Goal: Register for event/course

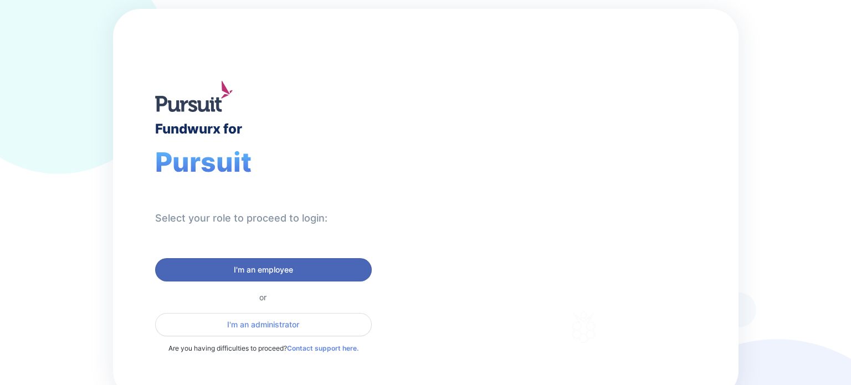
click at [270, 265] on span "I'm an employee" at bounding box center [263, 269] width 59 height 11
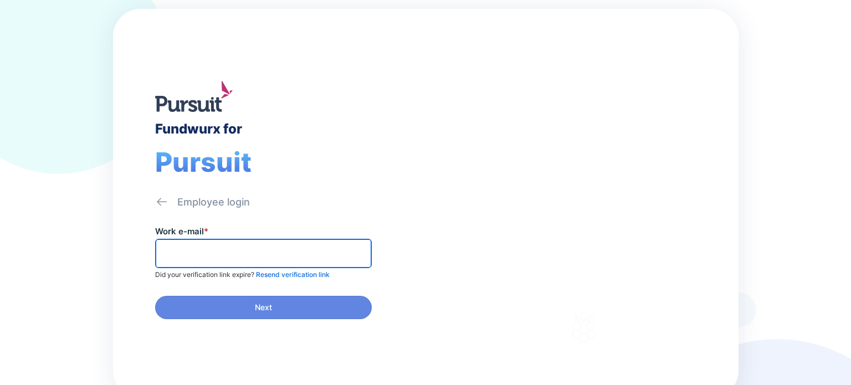
click at [175, 249] on input "text" at bounding box center [263, 253] width 207 height 17
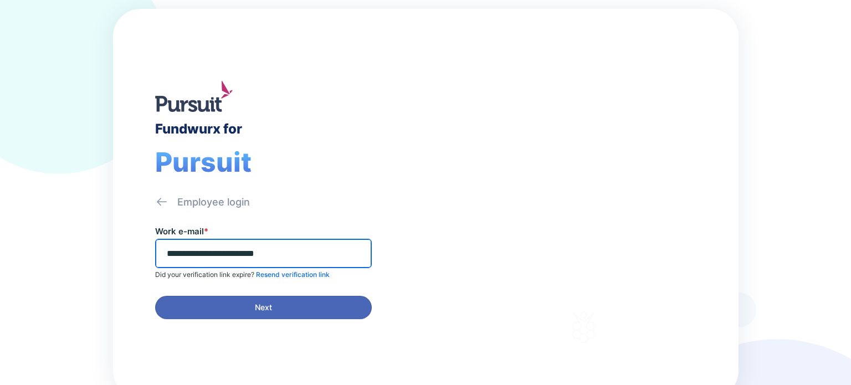
type input "**********"
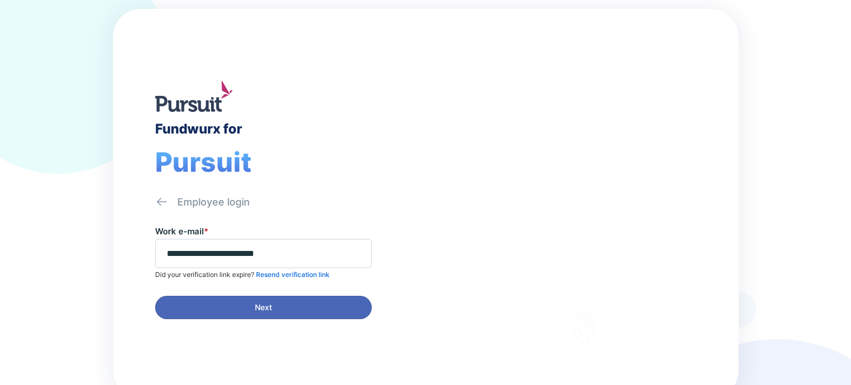
click at [270, 302] on span "Next" at bounding box center [263, 307] width 17 height 11
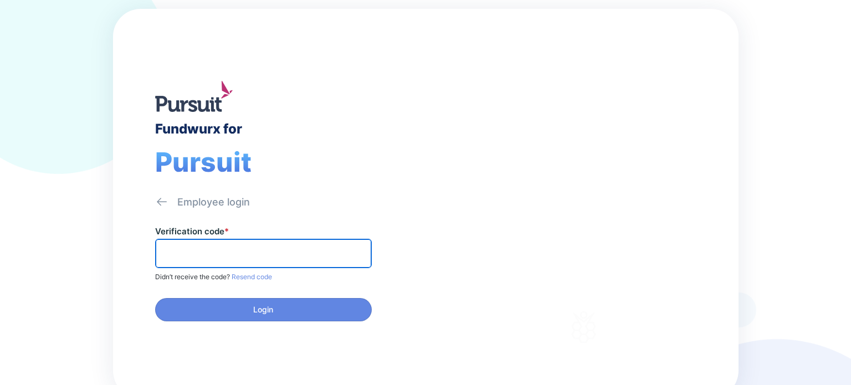
click at [200, 252] on input "text" at bounding box center [263, 253] width 207 height 17
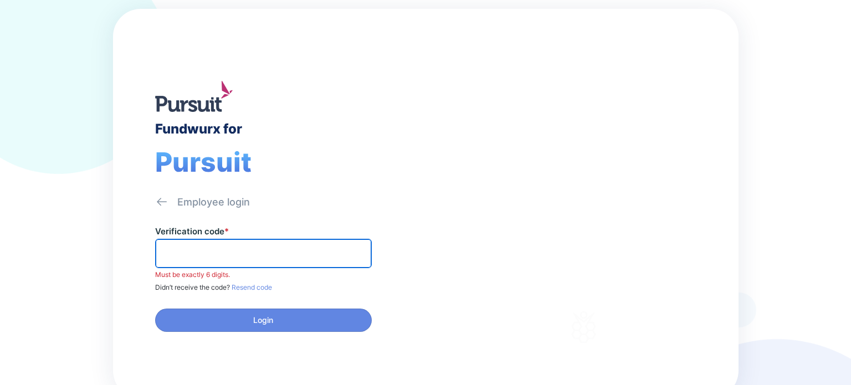
click at [200, 254] on input "text" at bounding box center [263, 253] width 207 height 17
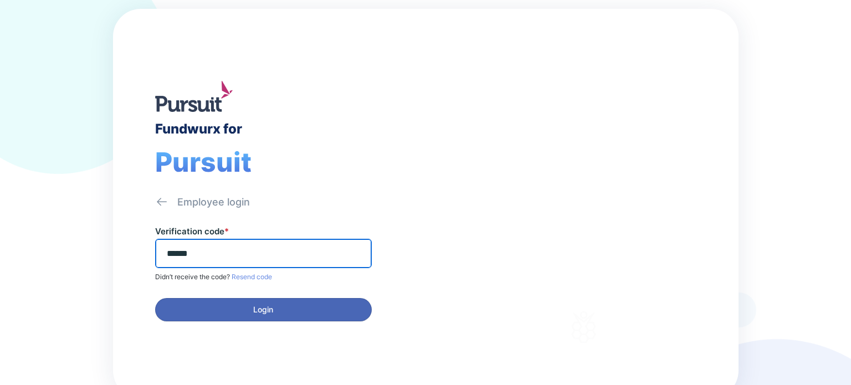
type input "******"
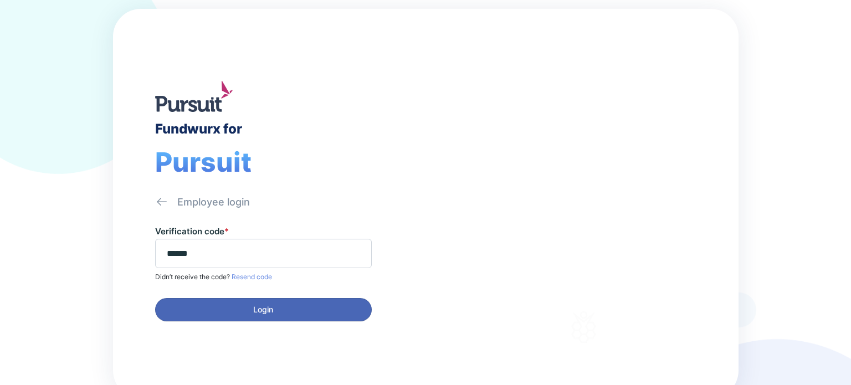
click at [253, 314] on button "Login" at bounding box center [263, 309] width 217 height 23
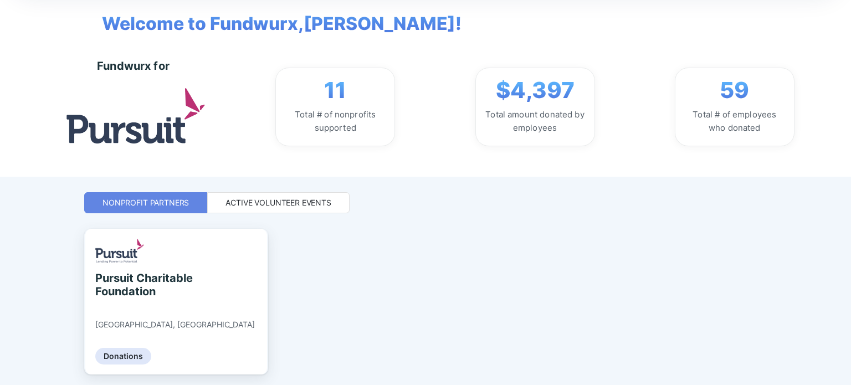
scroll to position [40, 0]
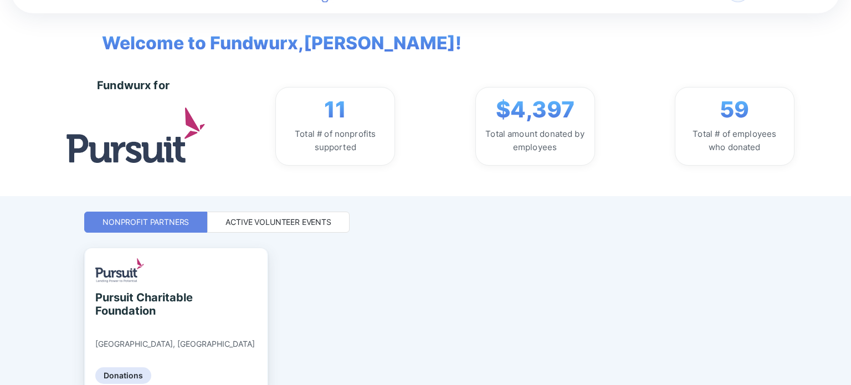
click at [246, 220] on div "Active Volunteer Events" at bounding box center [279, 222] width 106 height 11
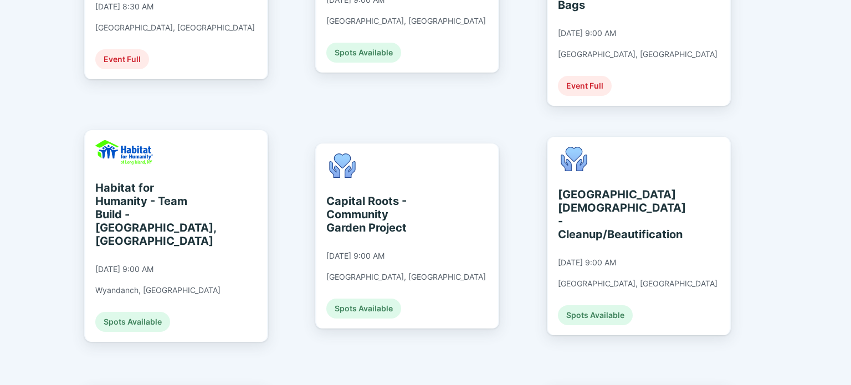
scroll to position [483, 0]
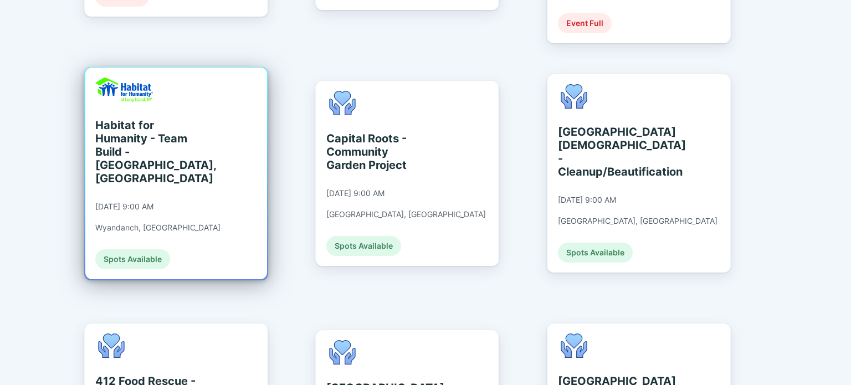
click at [135, 249] on div "Spots Available" at bounding box center [132, 259] width 75 height 20
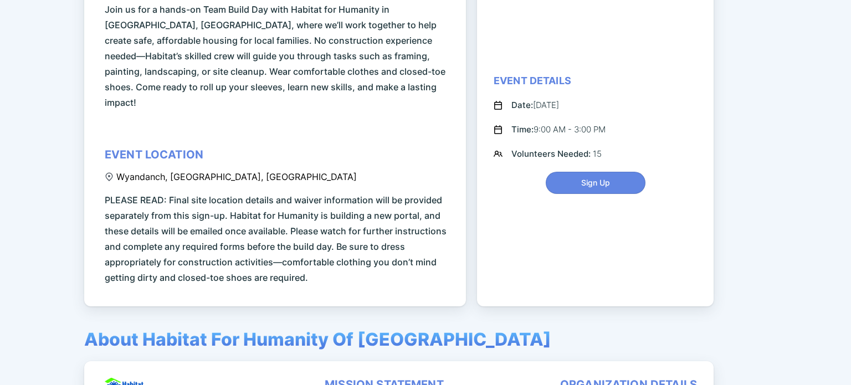
scroll to position [222, 0]
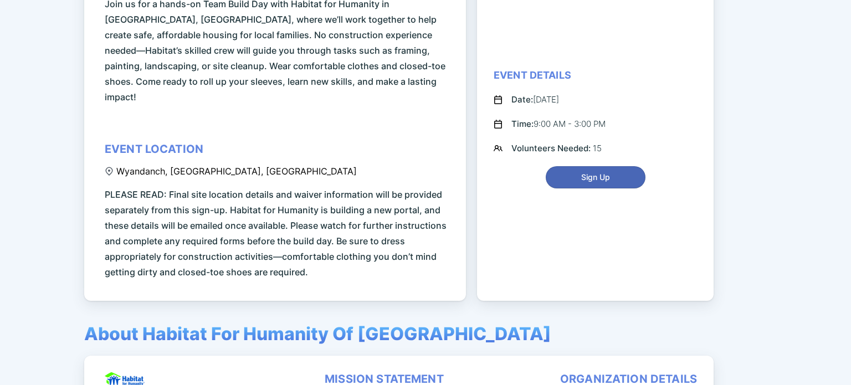
click at [584, 172] on span "Sign Up" at bounding box center [595, 177] width 29 height 11
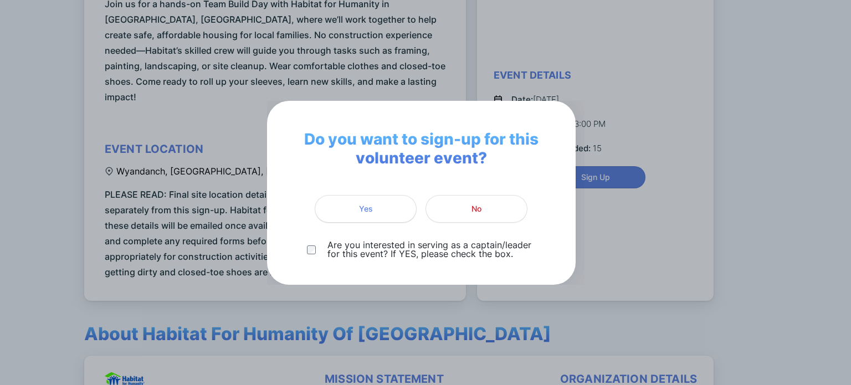
click at [352, 209] on span "Yes" at bounding box center [366, 208] width 88 height 11
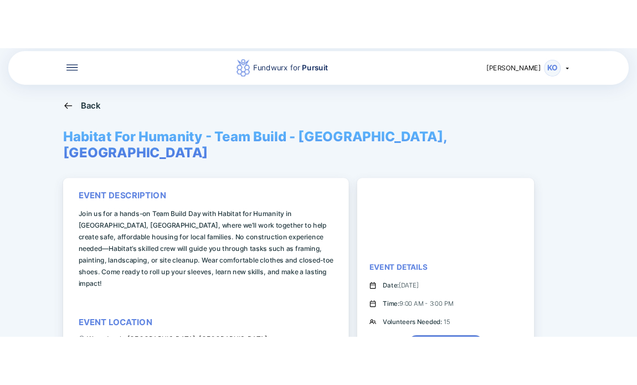
scroll to position [0, 0]
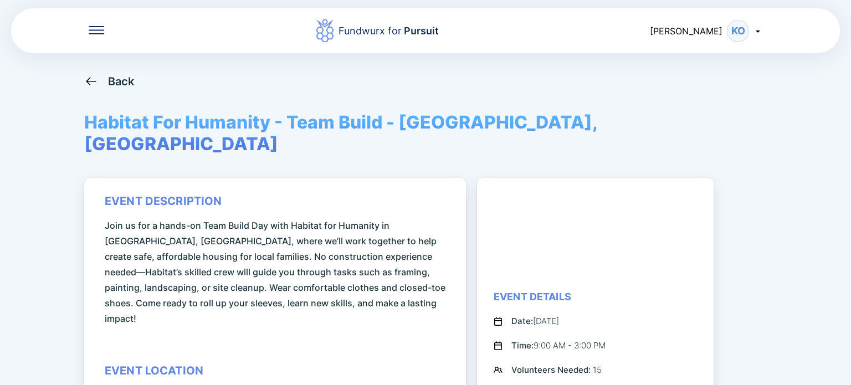
click at [665, 89] on div "Back Habitat For Humanity - Team Build - Wyandanch, Ny event description Join u…" at bounding box center [425, 266] width 683 height 385
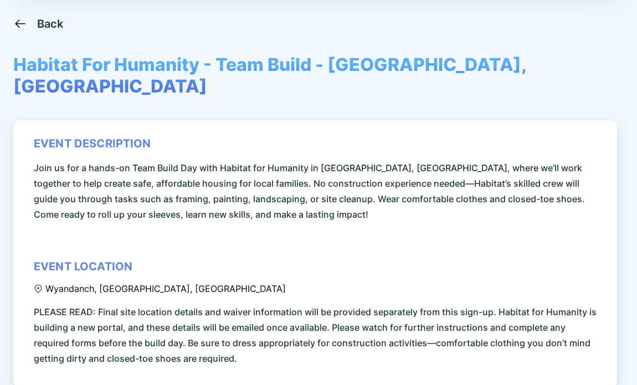
scroll to position [40, 0]
